Goal: Task Accomplishment & Management: Manage account settings

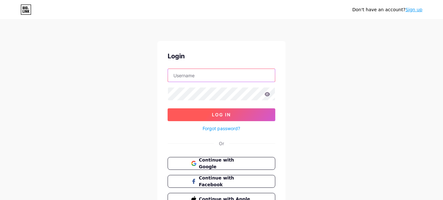
type input "[EMAIL_ADDRESS][DOMAIN_NAME]"
click at [209, 111] on button "Log In" at bounding box center [222, 114] width 108 height 13
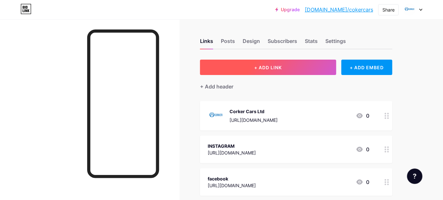
click at [270, 68] on span "+ ADD LINK" at bounding box center [268, 67] width 28 height 5
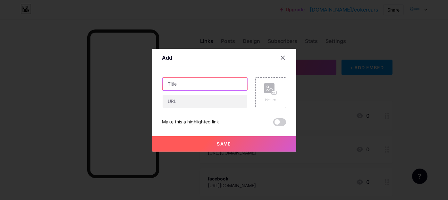
click at [203, 82] on input "text" at bounding box center [204, 84] width 85 height 13
paste input "taxi service [GEOGRAPHIC_DATA]"
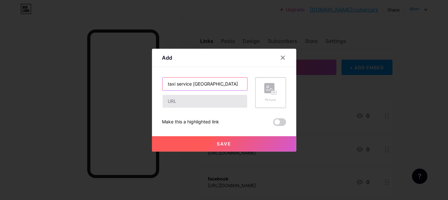
type input "taxi service [GEOGRAPHIC_DATA]"
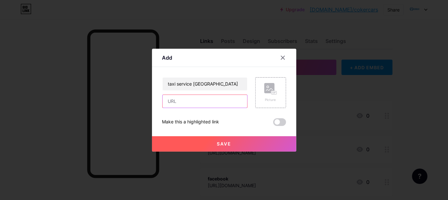
click at [180, 105] on input "text" at bounding box center [204, 101] width 85 height 13
paste input "[URL][DOMAIN_NAME]"
type input "[URL][DOMAIN_NAME]"
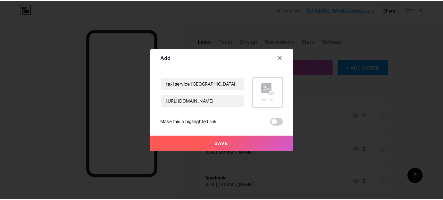
scroll to position [0, 0]
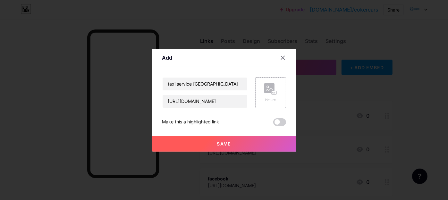
click at [270, 97] on div "Picture" at bounding box center [270, 99] width 13 height 5
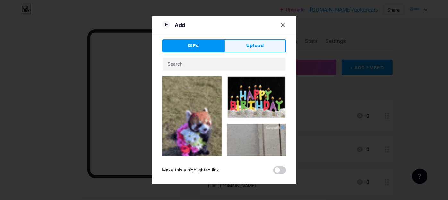
click at [242, 49] on button "Upload" at bounding box center [255, 45] width 62 height 13
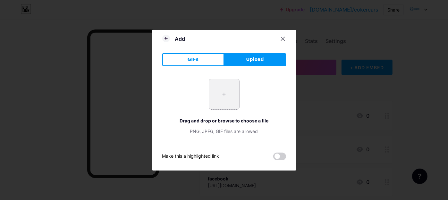
click at [217, 83] on input "file" at bounding box center [224, 94] width 30 height 30
type input "C:\fakepath\Untitled design.png"
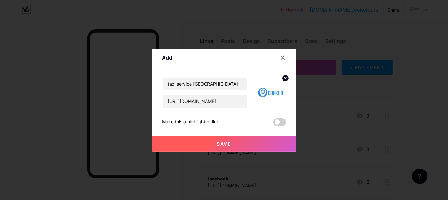
click at [228, 147] on button "Save" at bounding box center [224, 143] width 144 height 15
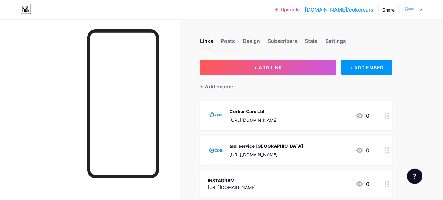
click at [365, 9] on link "[DOMAIN_NAME]/cokercars" at bounding box center [339, 10] width 68 height 8
